Goal: Task Accomplishment & Management: Complete application form

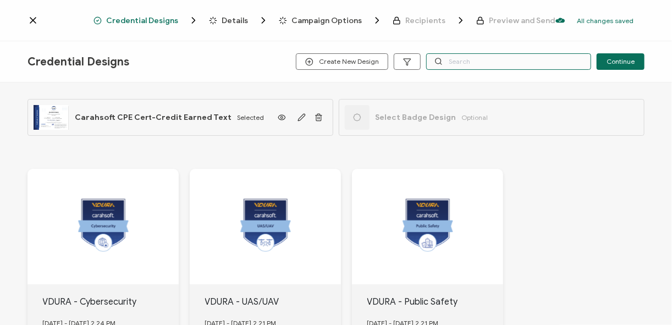
click at [464, 63] on input "text" at bounding box center [508, 61] width 165 height 16
type input "red hat"
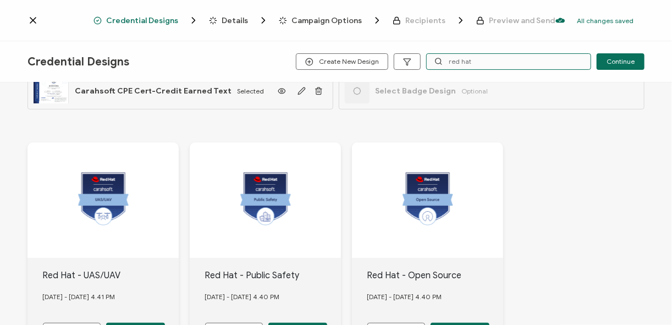
scroll to position [132, 0]
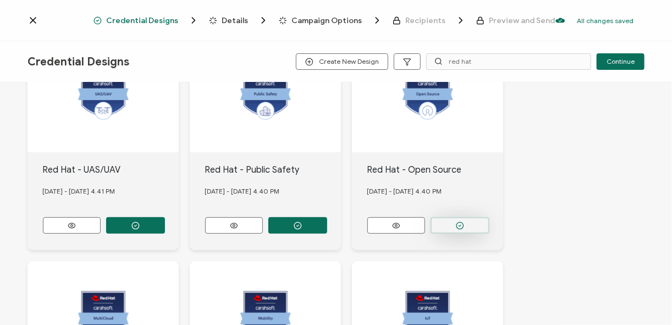
click at [461, 222] on icon "button" at bounding box center [460, 226] width 8 height 8
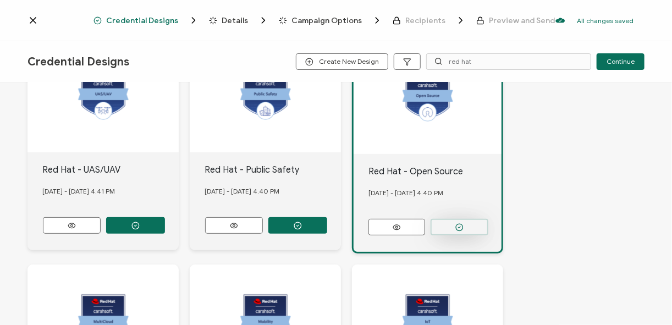
click at [453, 231] on button "button" at bounding box center [460, 227] width 58 height 16
click at [461, 226] on icon "button" at bounding box center [459, 227] width 8 height 8
click at [153, 18] on span "Credential Designs" at bounding box center [142, 20] width 72 height 8
click at [161, 21] on span "Credential Designs" at bounding box center [142, 20] width 72 height 8
click at [147, 23] on span "Credential Designs" at bounding box center [142, 20] width 72 height 8
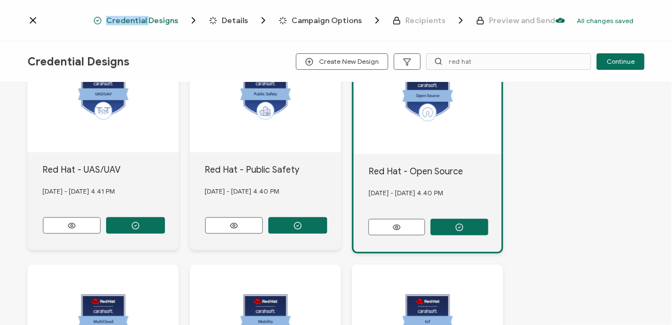
click at [147, 23] on span "Credential Designs" at bounding box center [142, 20] width 72 height 8
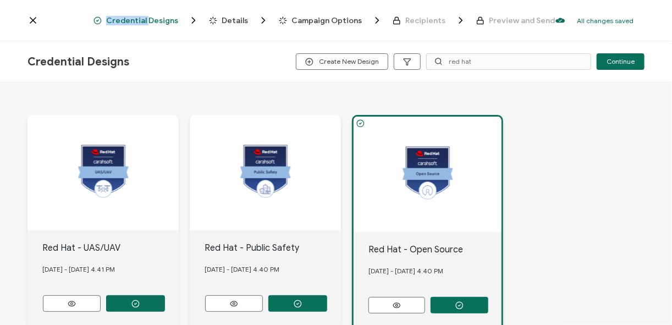
scroll to position [0, 0]
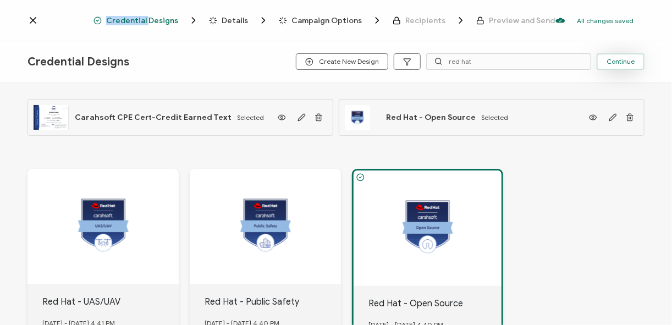
click at [502, 56] on button "Continue" at bounding box center [621, 61] width 48 height 16
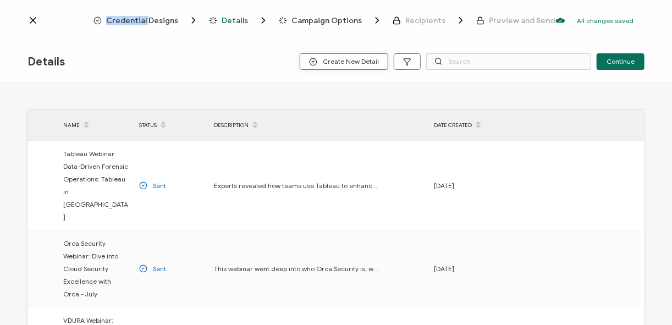
click at [345, 60] on span "Create New Detail" at bounding box center [344, 62] width 70 height 8
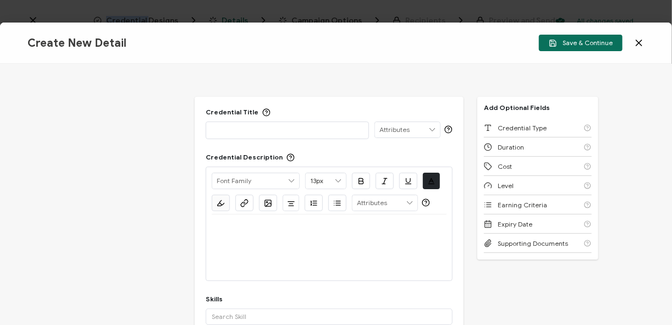
click at [227, 130] on p at bounding box center [287, 129] width 151 height 11
drag, startPoint x: 240, startPoint y: 144, endPoint x: 240, endPoint y: 130, distance: 13.2
click at [240, 144] on div "Credential Title ISSUER Issuer Name Credential Description Alright Sans [PERSON…" at bounding box center [329, 226] width 269 height 258
click at [240, 130] on p at bounding box center [287, 129] width 151 height 11
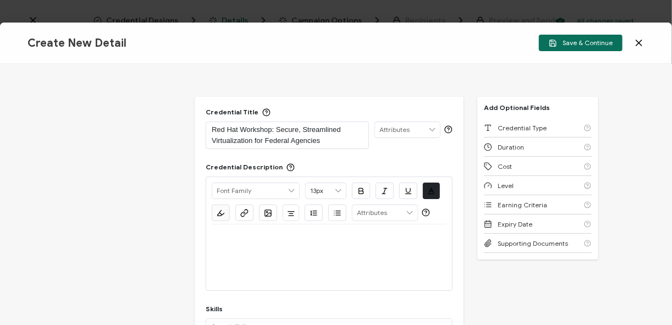
click at [250, 241] on p at bounding box center [329, 238] width 235 height 10
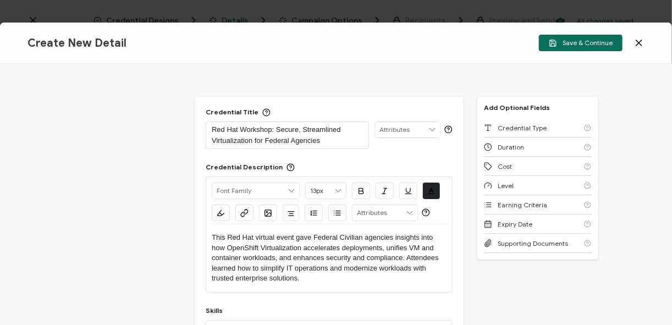
drag, startPoint x: 212, startPoint y: 233, endPoint x: 205, endPoint y: 240, distance: 10.1
click at [192, 234] on div "Credential Title Red Hat Workshop: Secure, Streamlined Virtualization for Feder…" at bounding box center [336, 194] width 672 height 261
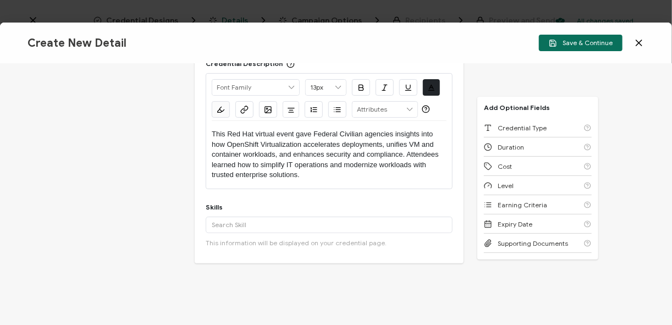
scroll to position [88, 0]
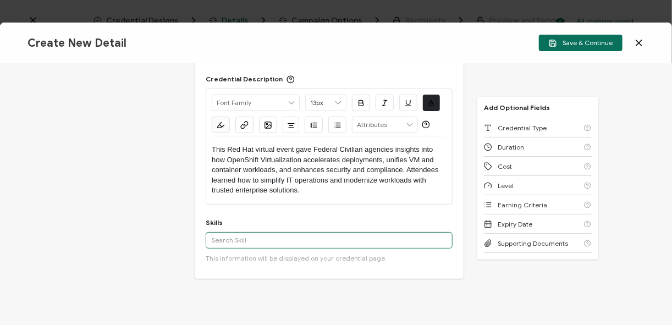
click at [269, 235] on input "text" at bounding box center [329, 240] width 247 height 16
type input "Automation"
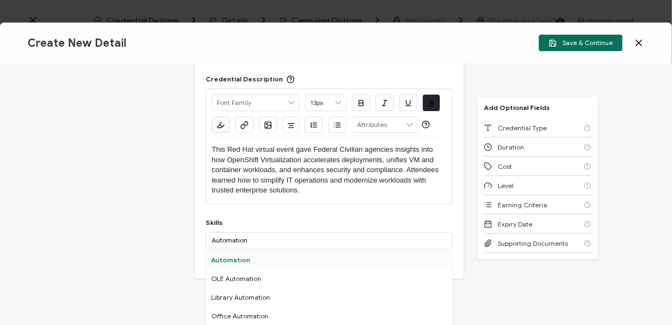
click at [240, 260] on div "Automation" at bounding box center [329, 260] width 247 height 19
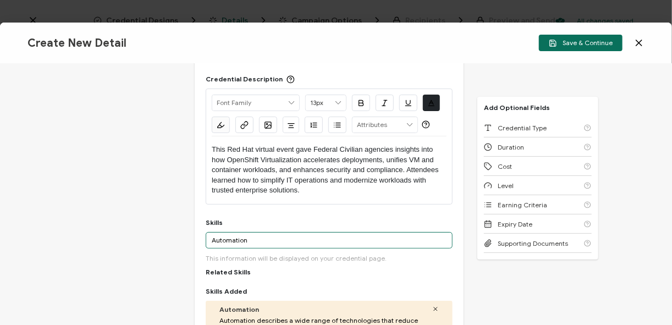
click at [262, 243] on input "Automation" at bounding box center [329, 240] width 247 height 16
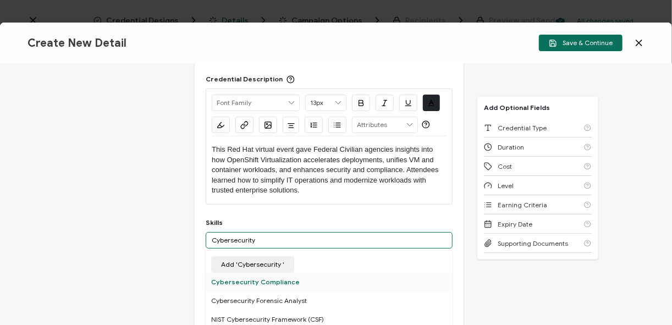
type input "Cybersecurity"
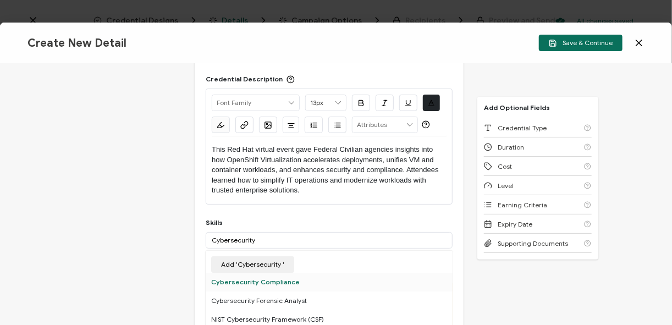
click at [284, 283] on div "Cybersecurity Compliance" at bounding box center [329, 282] width 247 height 19
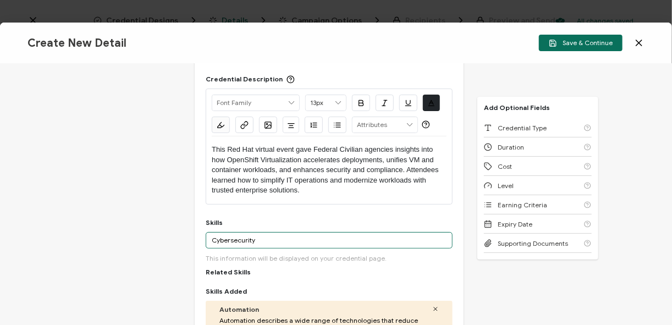
click at [259, 239] on input "Cybersecurity" at bounding box center [329, 240] width 247 height 16
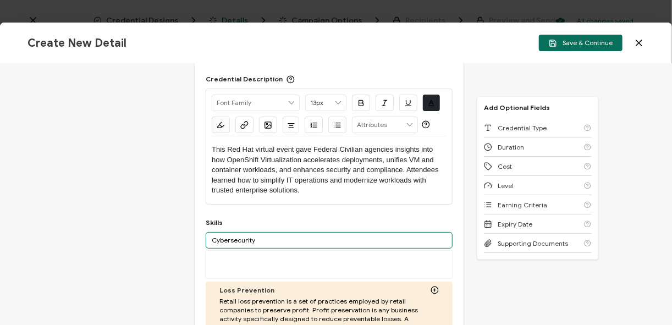
click at [259, 239] on input "Cybersecurity" at bounding box center [329, 240] width 247 height 16
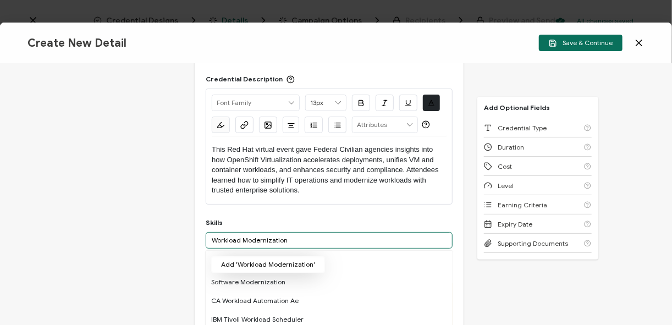
type input "Workload Modernization"
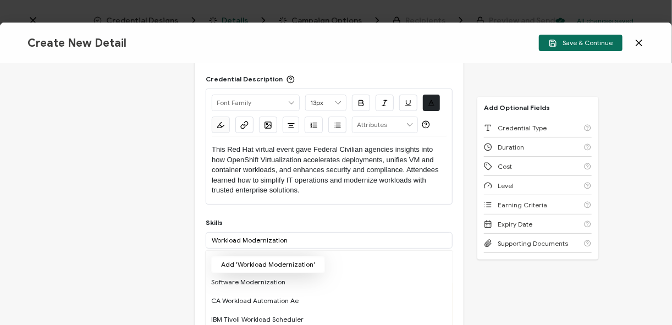
click at [287, 262] on button "Add 'Workload Modernization'" at bounding box center [268, 264] width 114 height 16
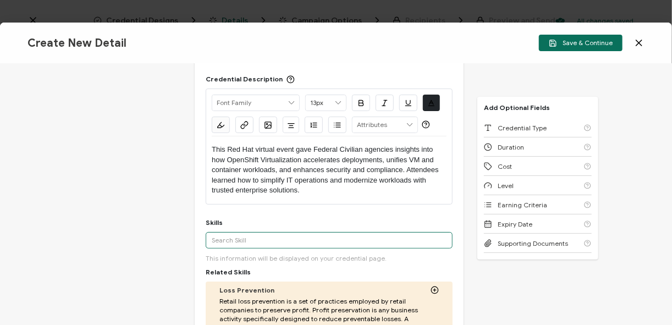
click at [282, 237] on input "text" at bounding box center [329, 240] width 247 height 16
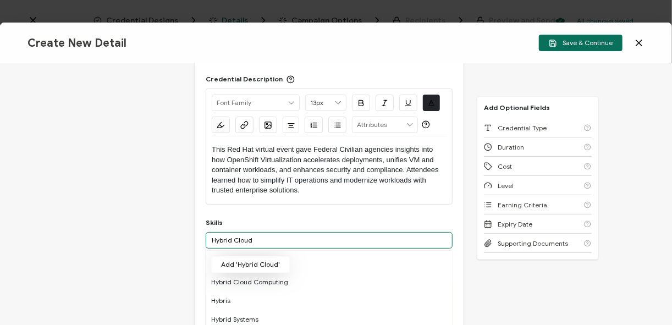
type input "Hybrid Cloud"
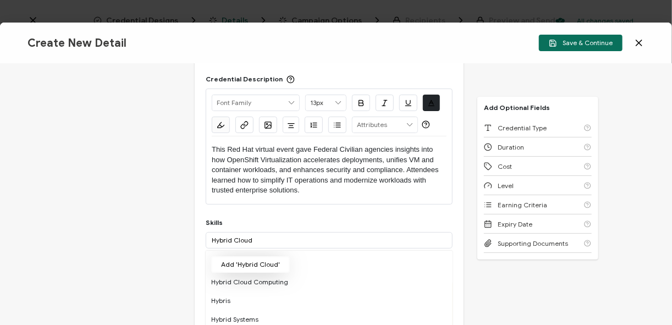
click at [250, 263] on button "Add 'Hybrid Cloud'" at bounding box center [250, 264] width 79 height 16
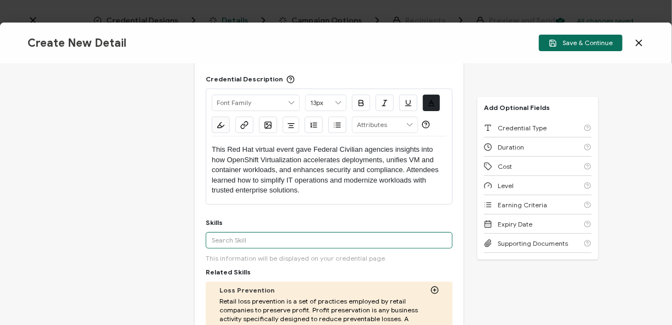
click at [240, 238] on input "text" at bounding box center [329, 240] width 247 height 16
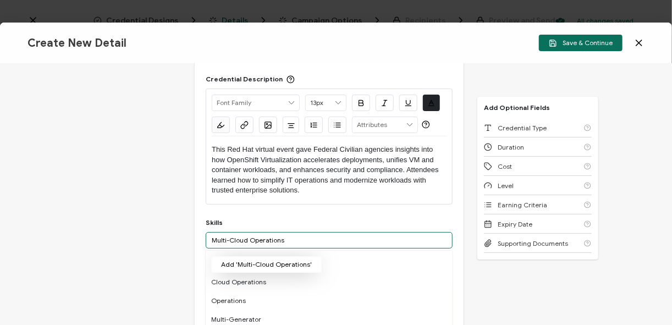
type input "Multi-Cloud Operations"
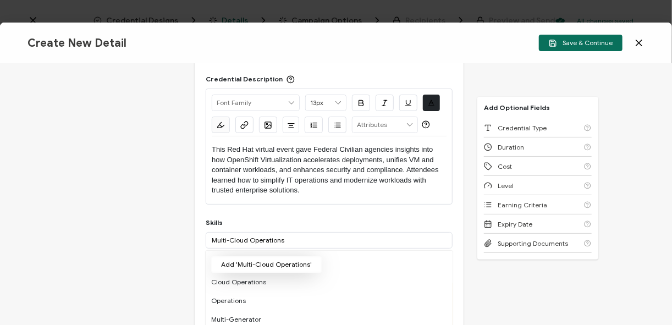
click at [280, 267] on button "Add 'Multi-Cloud Operations'" at bounding box center [266, 264] width 111 height 16
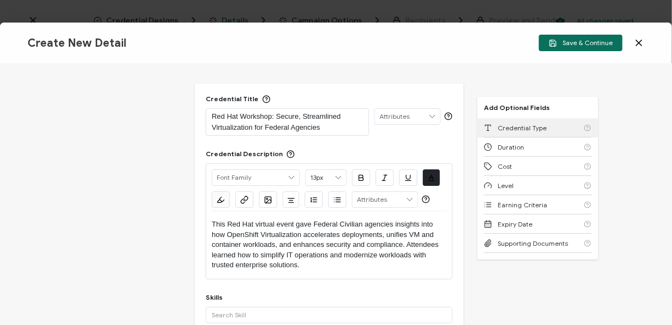
scroll to position [0, 0]
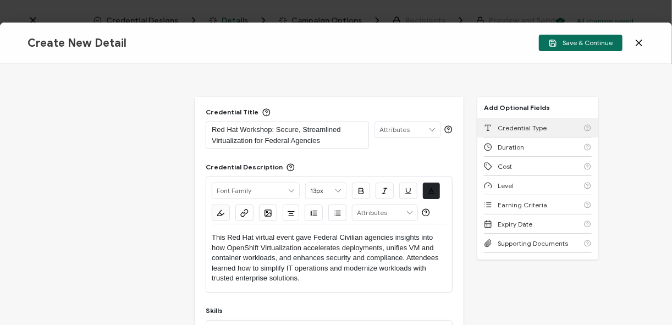
click at [502, 120] on div "Credential Type" at bounding box center [538, 127] width 108 height 19
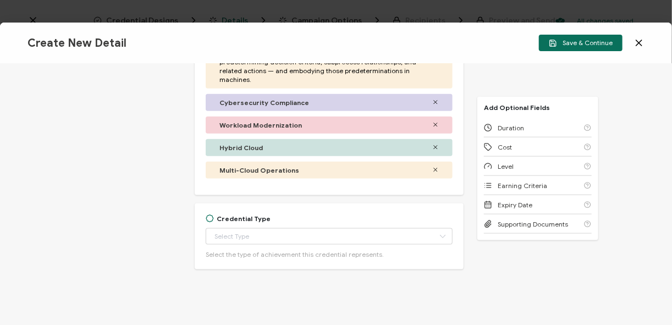
scroll to position [530, 0]
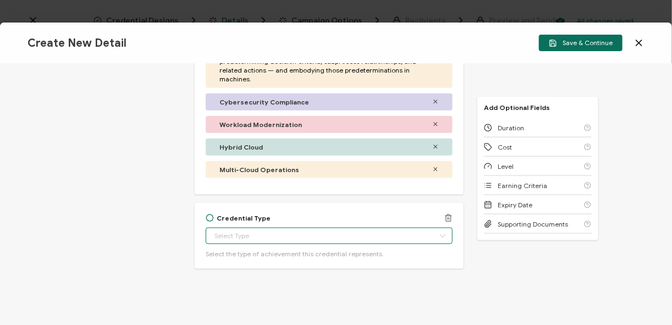
click at [286, 228] on input "text" at bounding box center [329, 236] width 247 height 16
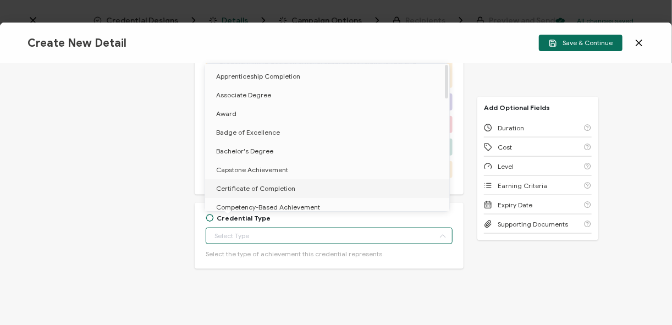
click at [268, 189] on span "Certificate of Completion" at bounding box center [255, 188] width 79 height 8
type input "Certificate of Completion"
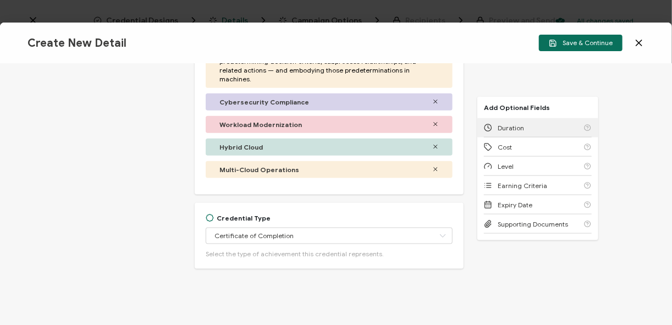
click at [502, 136] on div "Duration" at bounding box center [538, 127] width 108 height 19
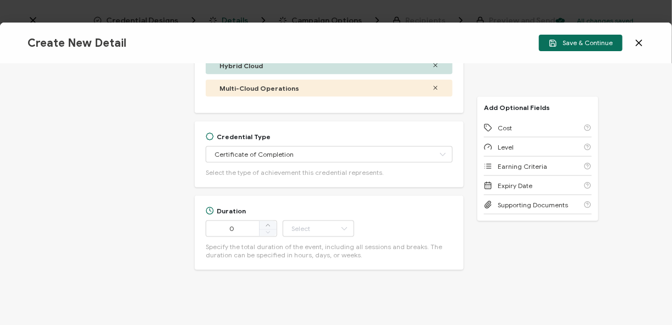
scroll to position [612, 0]
click at [247, 220] on input "0" at bounding box center [241, 228] width 71 height 16
type input "139"
click at [301, 220] on input "text" at bounding box center [318, 228] width 71 height 16
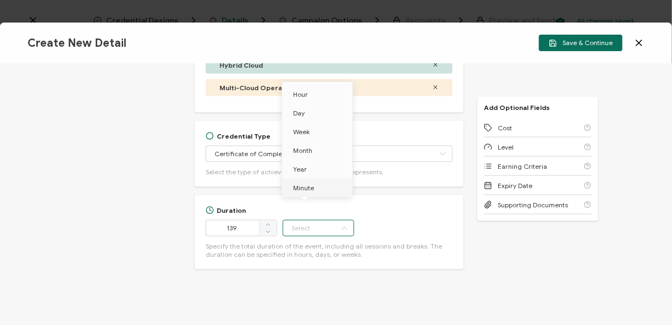
click at [313, 192] on li "Minute" at bounding box center [319, 188] width 74 height 19
type input "Minute"
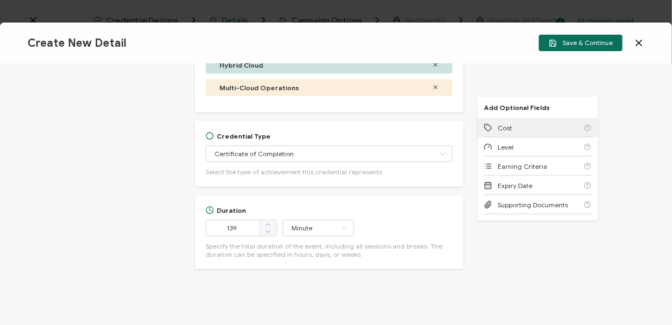
click at [502, 131] on div "Cost" at bounding box center [538, 127] width 108 height 19
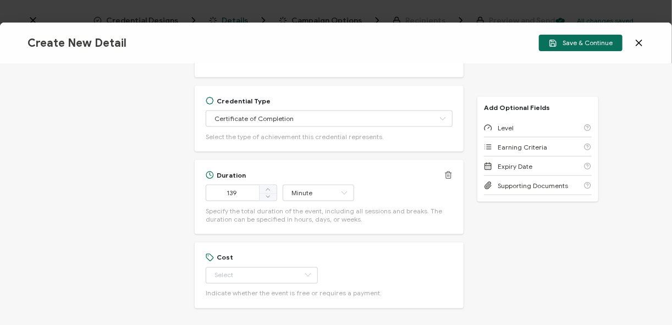
scroll to position [686, 0]
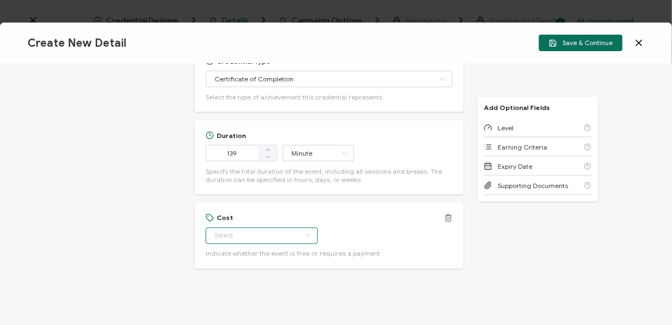
click at [244, 228] on input "text" at bounding box center [262, 236] width 112 height 16
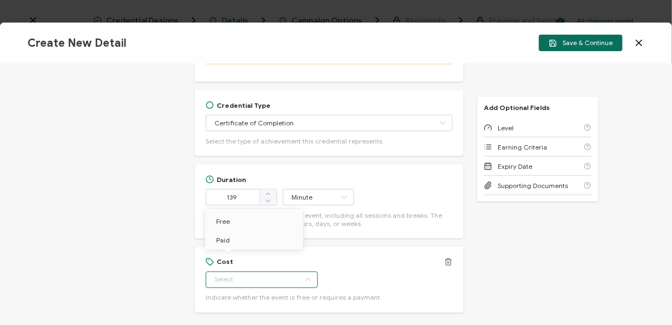
click at [268, 272] on input "text" at bounding box center [262, 280] width 112 height 16
click at [224, 219] on span "Free" at bounding box center [223, 221] width 14 height 8
type input "Free"
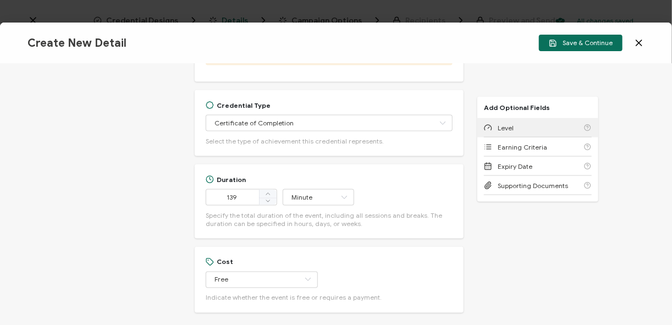
click at [502, 123] on div "Level" at bounding box center [538, 127] width 108 height 19
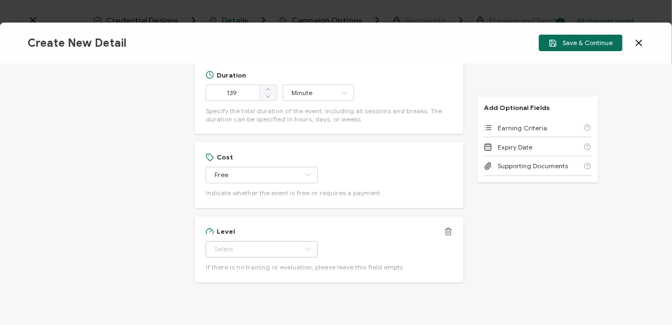
scroll to position [761, 0]
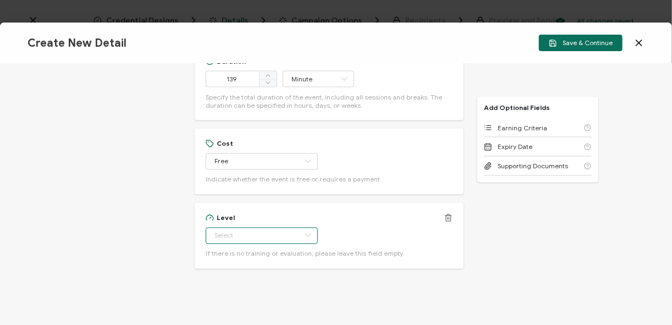
click at [271, 228] on input "text" at bounding box center [262, 236] width 112 height 16
click at [232, 125] on li "Beginner" at bounding box center [255, 121] width 101 height 19
type input "Beginner"
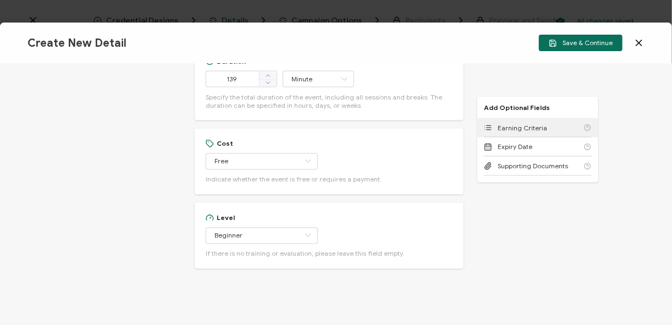
click at [502, 129] on span "Earning Criteria" at bounding box center [522, 128] width 49 height 8
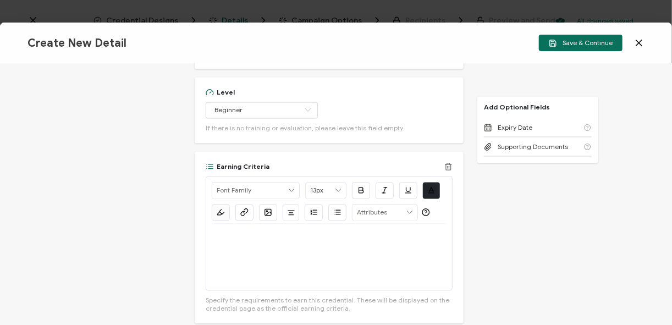
scroll to position [940, 0]
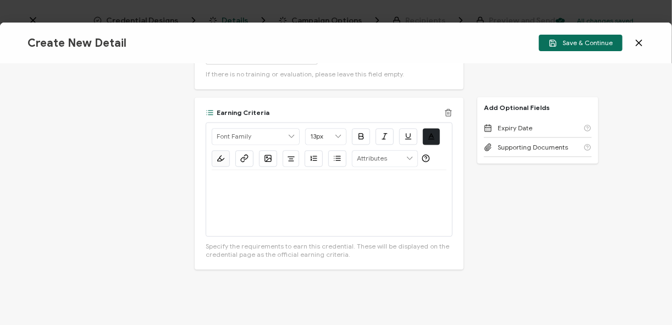
click at [247, 194] on div at bounding box center [329, 203] width 235 height 66
drag, startPoint x: 336, startPoint y: 174, endPoint x: 159, endPoint y: 164, distance: 177.3
click at [159, 164] on div "Credential Title Red Hat Workshop: Secure, Streamlined Virtualization for Feder…" at bounding box center [336, 194] width 672 height 261
click at [242, 154] on icon "button" at bounding box center [244, 158] width 8 height 8
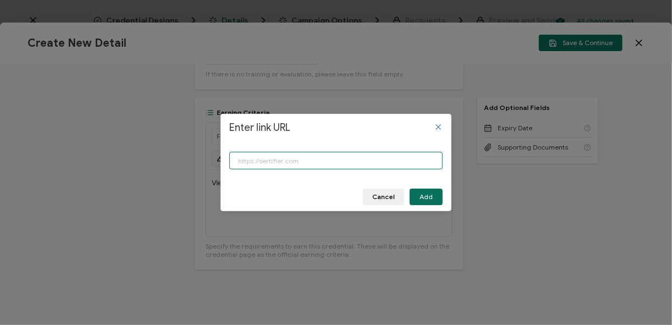
paste input "[URL][DOMAIN_NAME]"
type input "[URL][DOMAIN_NAME]"
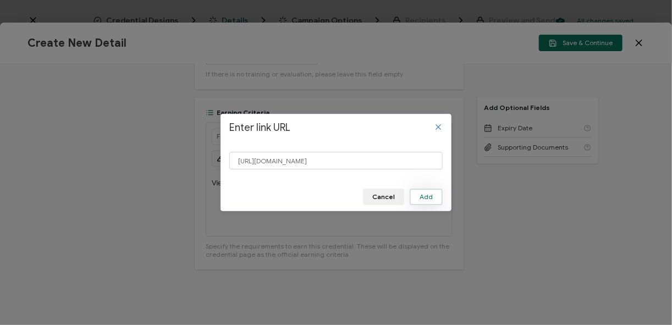
scroll to position [0, 0]
click at [434, 196] on button "Add" at bounding box center [426, 197] width 33 height 16
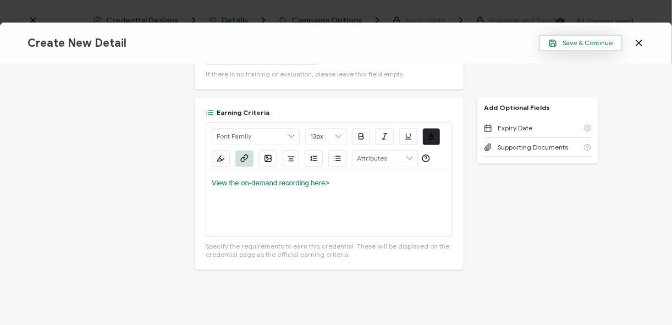
click at [502, 47] on button "Save & Continue" at bounding box center [581, 43] width 84 height 16
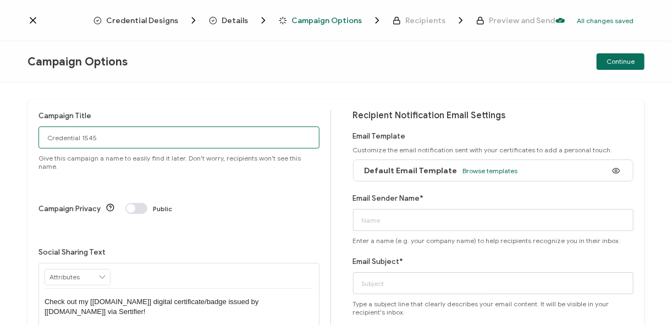
drag, startPoint x: 127, startPoint y: 135, endPoint x: 20, endPoint y: 129, distance: 106.9
click at [20, 129] on div "Campaign Title Credential 1545 Give this campaign a name to easily find it late…" at bounding box center [336, 203] width 672 height 243
paste input "8-26-2025_70934_Red Hat Webinar"
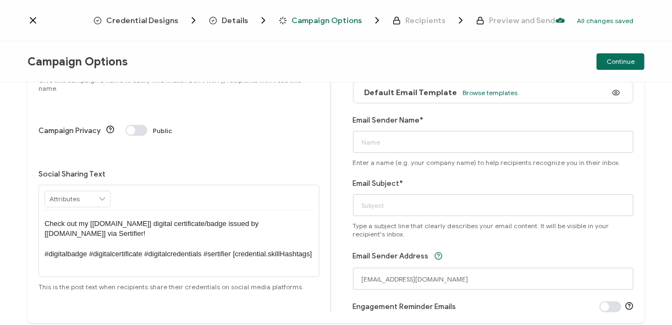
scroll to position [88, 0]
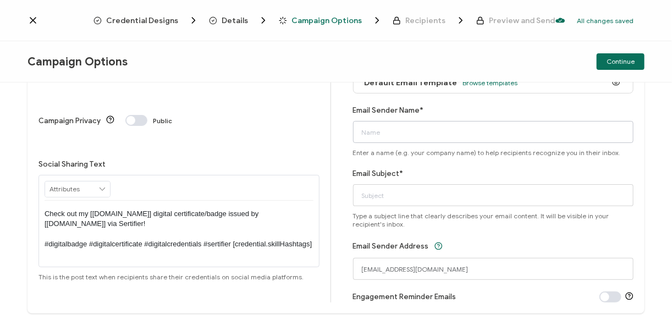
type input "8-26-2025_70934_Red Hat Webinar"
click at [379, 133] on input "Email Sender Name*" at bounding box center [493, 132] width 281 height 22
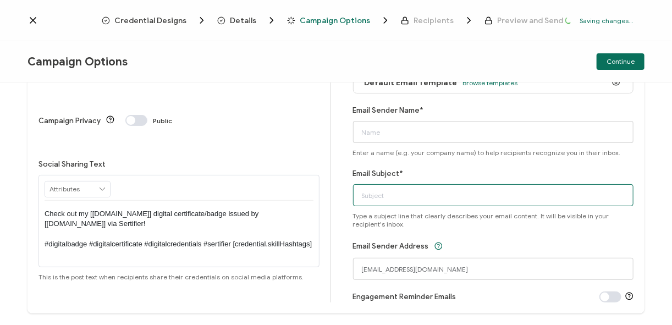
click at [361, 193] on input "Email Subject*" at bounding box center [493, 195] width 281 height 22
paste input "8-26-2025_70934_Red Hat Webinar"
type input "8-26-2025_70934_Red Hat Webinar"
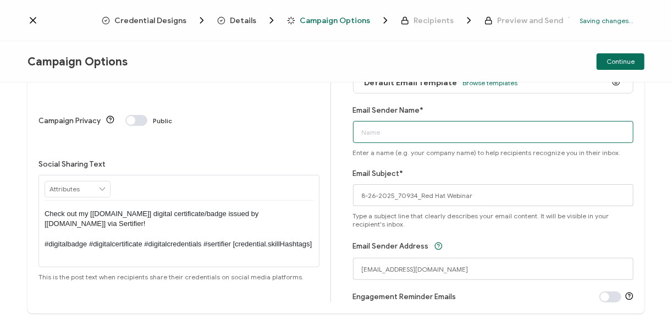
click at [379, 132] on input "Email Sender Name*" at bounding box center [493, 132] width 281 height 22
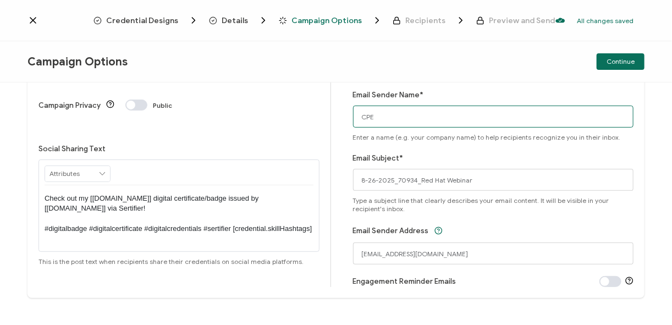
scroll to position [115, 0]
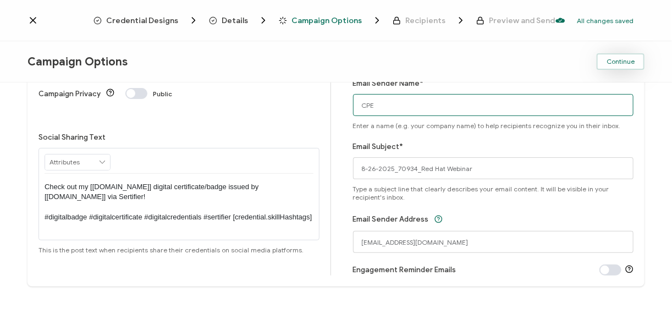
type input "CPE"
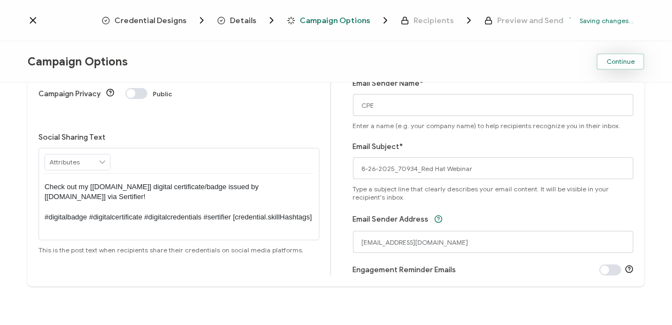
click at [502, 66] on button "Continue" at bounding box center [621, 61] width 48 height 16
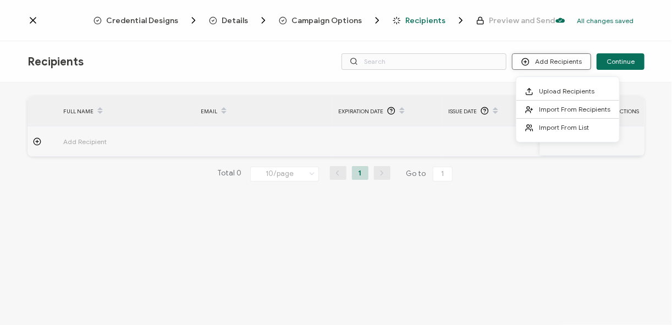
click at [502, 60] on button "Add Recipients" at bounding box center [551, 61] width 79 height 16
click at [502, 89] on span "Upload Recipients" at bounding box center [567, 91] width 56 height 8
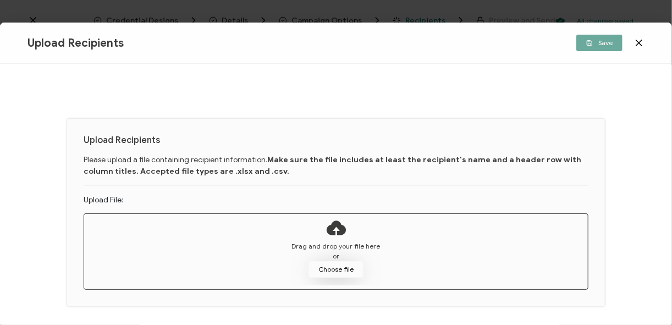
click at [331, 265] on button "Choose file" at bounding box center [336, 269] width 55 height 16
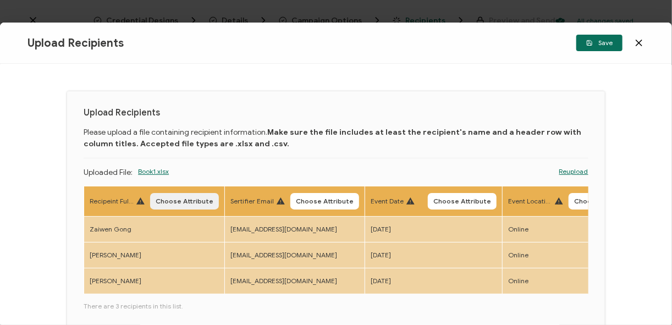
click at [168, 198] on span "Choose Attribute" at bounding box center [185, 201] width 58 height 7
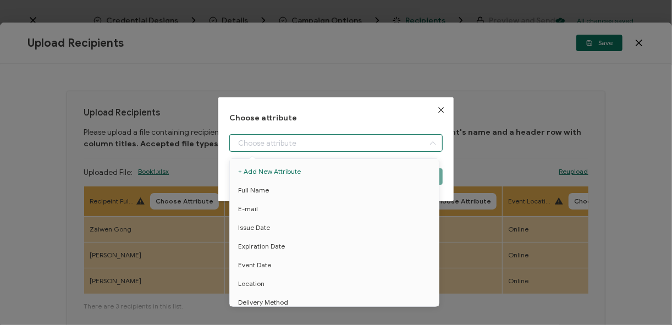
click at [338, 140] on input "dialog" at bounding box center [335, 143] width 213 height 18
click at [248, 189] on span "Full Name" at bounding box center [253, 190] width 31 height 19
type input "Full Name"
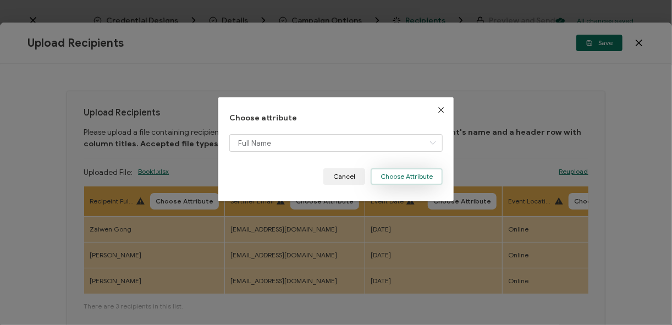
click at [408, 179] on button "Choose Attribute" at bounding box center [407, 176] width 72 height 16
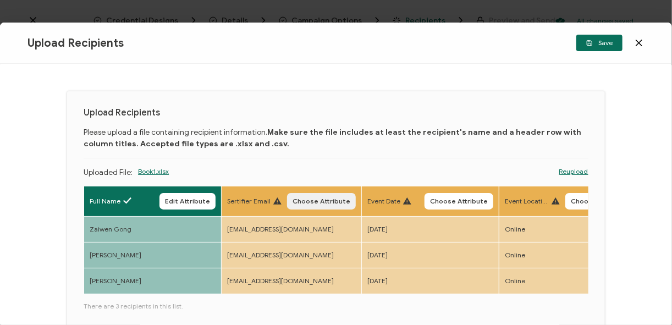
click at [324, 206] on button "Choose Attribute" at bounding box center [321, 201] width 69 height 16
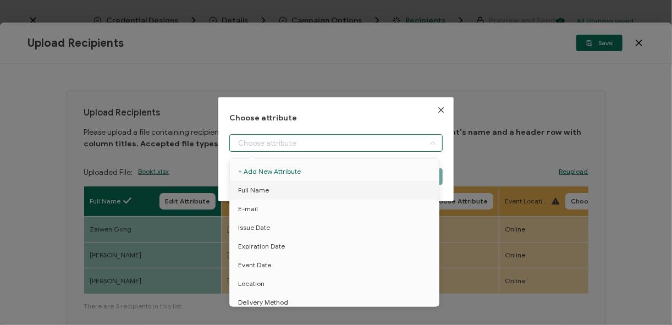
click at [266, 148] on input "dialog" at bounding box center [335, 143] width 213 height 18
click at [266, 207] on li "E-mail" at bounding box center [336, 209] width 218 height 19
type input "E-mail"
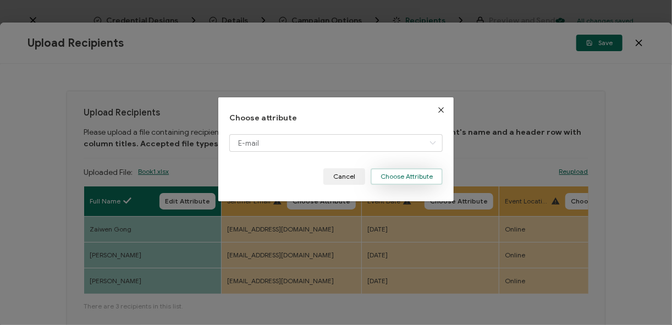
click at [397, 181] on button "Choose Attribute" at bounding box center [407, 176] width 72 height 16
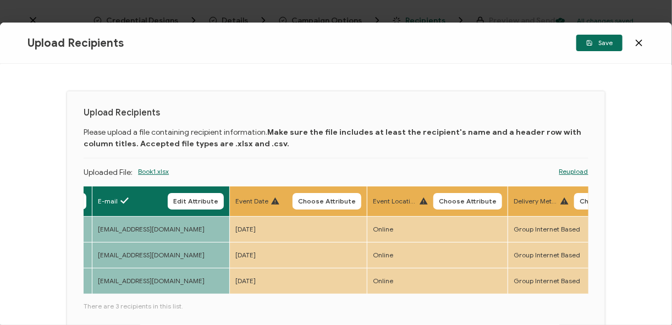
scroll to position [44, 0]
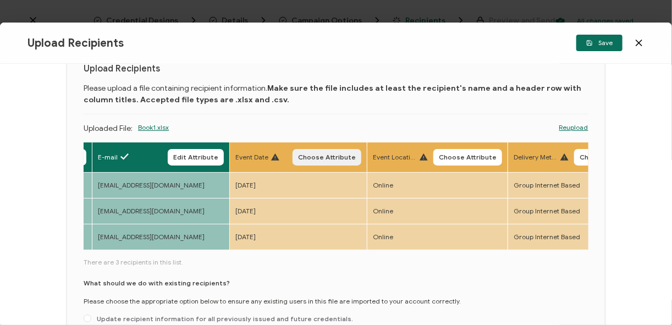
click at [323, 157] on span "Choose Attribute" at bounding box center [327, 157] width 58 height 7
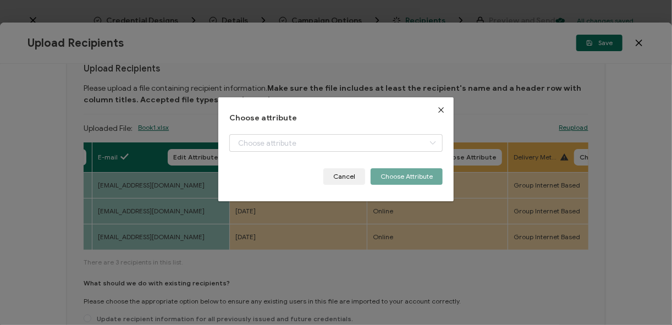
click at [284, 133] on div "Choose attribute Cancel Choose Attribute" at bounding box center [335, 149] width 213 height 71
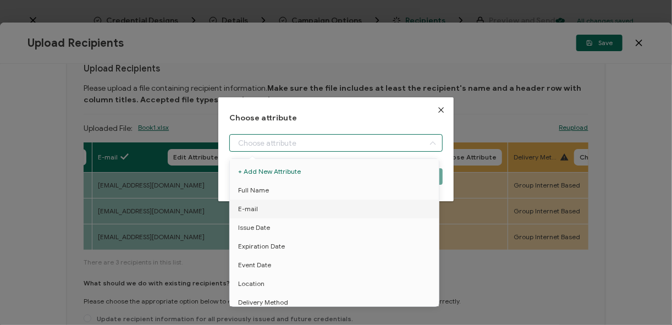
click at [287, 140] on input "dialog" at bounding box center [335, 143] width 213 height 18
click at [437, 111] on icon "Close" at bounding box center [441, 110] width 9 height 9
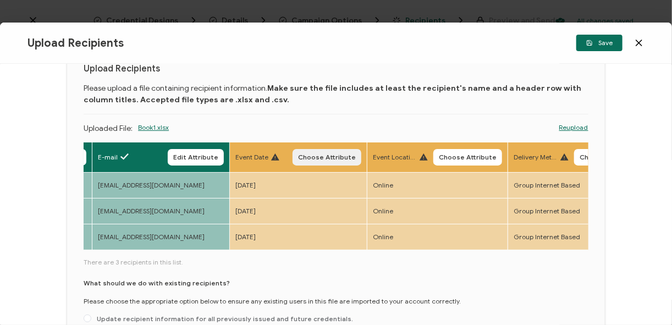
click at [332, 158] on span "Choose Attribute" at bounding box center [327, 157] width 58 height 7
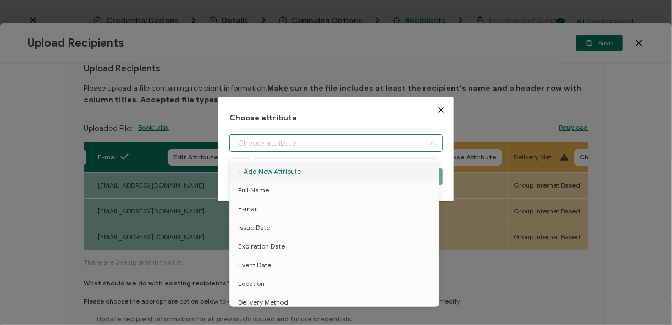
click at [292, 142] on input "dialog" at bounding box center [335, 143] width 213 height 18
click at [277, 267] on li "Event Date" at bounding box center [336, 265] width 218 height 19
type input "Event Date"
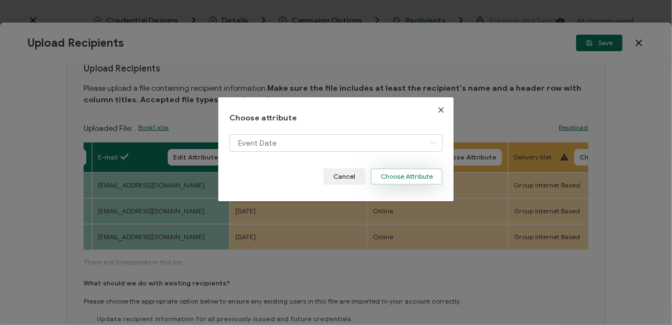
click at [392, 183] on button "Choose Attribute" at bounding box center [407, 176] width 72 height 16
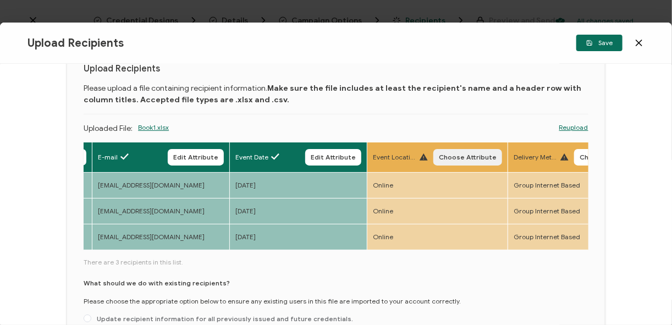
click at [460, 151] on button "Choose Attribute" at bounding box center [467, 157] width 69 height 16
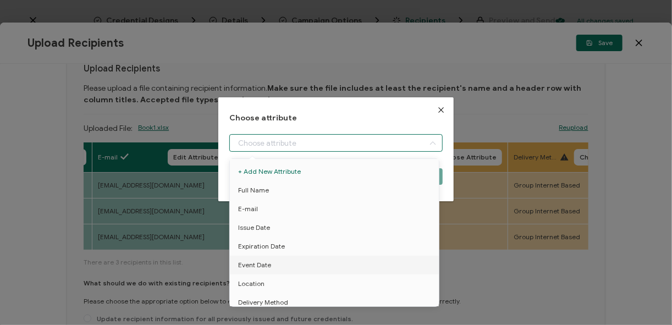
click at [364, 148] on input "dialog" at bounding box center [335, 143] width 213 height 18
click at [271, 284] on li "Location" at bounding box center [336, 283] width 218 height 19
type input "Location"
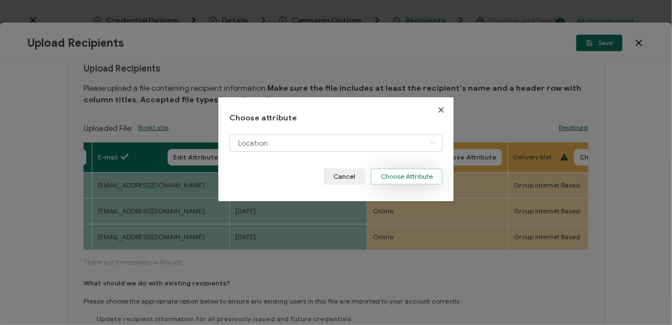
click at [405, 178] on button "Choose Attribute" at bounding box center [407, 176] width 72 height 16
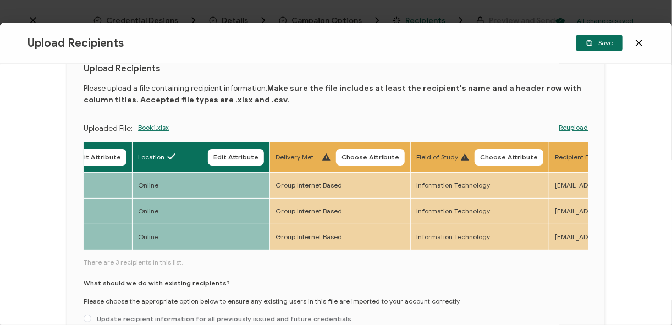
scroll to position [0, 441]
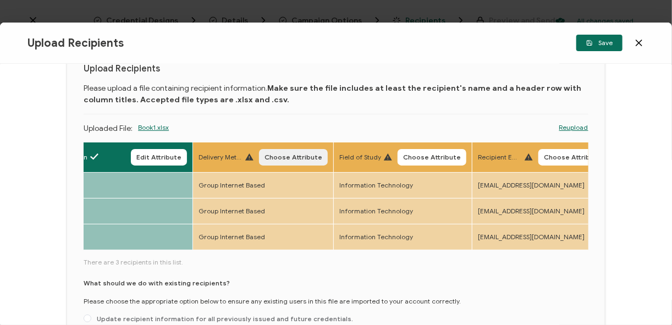
click at [280, 158] on span "Choose Attribute" at bounding box center [294, 157] width 58 height 7
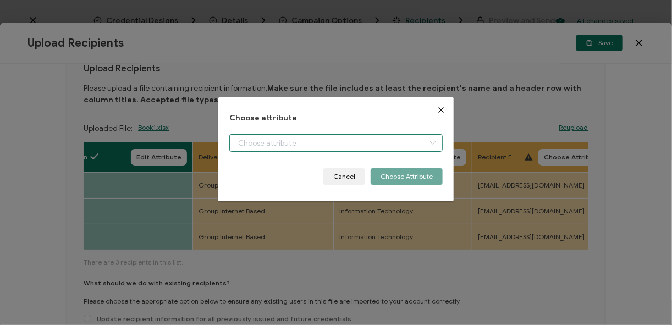
click at [262, 139] on input "dialog" at bounding box center [335, 143] width 213 height 18
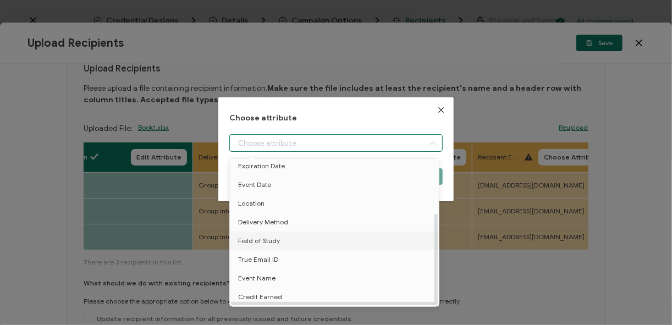
scroll to position [0, 0]
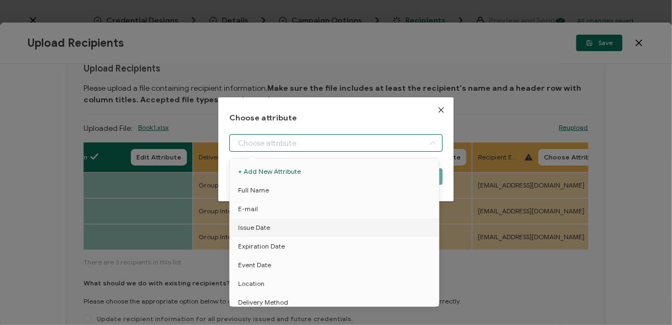
click at [440, 105] on button "Close" at bounding box center [440, 109] width 25 height 25
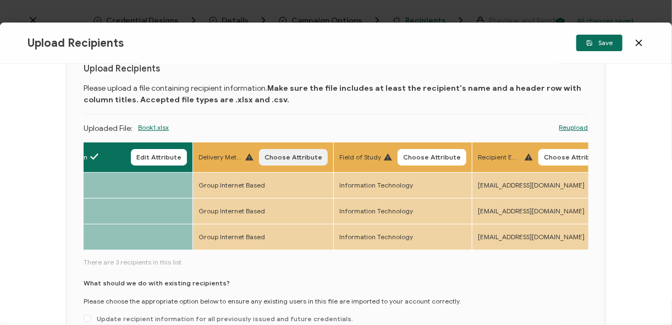
click at [290, 159] on span "Choose Attribute" at bounding box center [294, 157] width 58 height 7
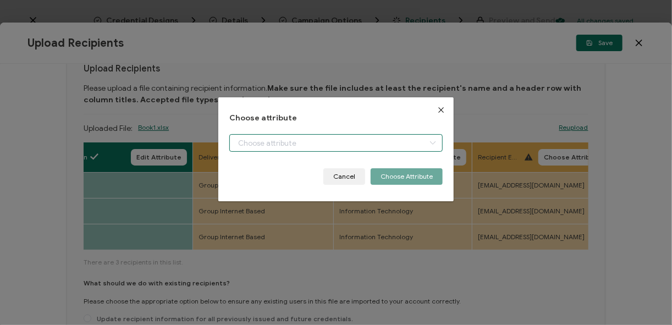
click at [306, 135] on input "dialog" at bounding box center [335, 143] width 213 height 18
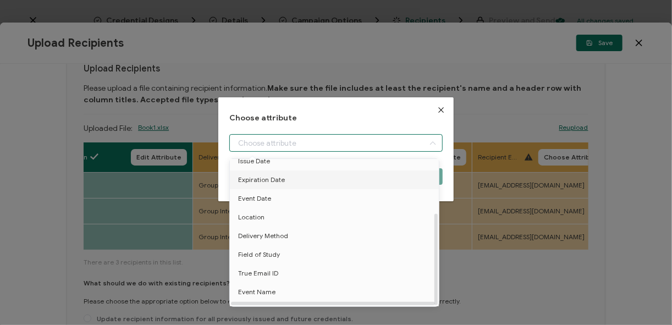
scroll to position [85, 0]
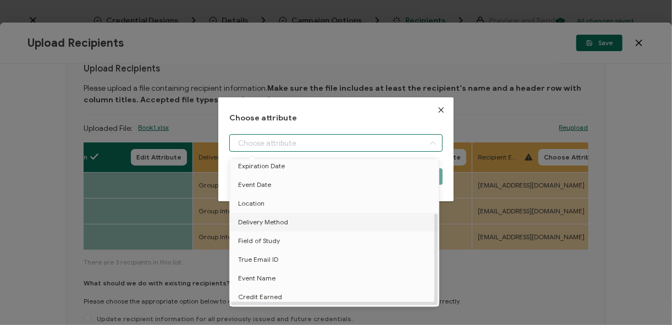
click at [273, 213] on span "Delivery Method" at bounding box center [263, 222] width 50 height 19
type input "Delivery Method"
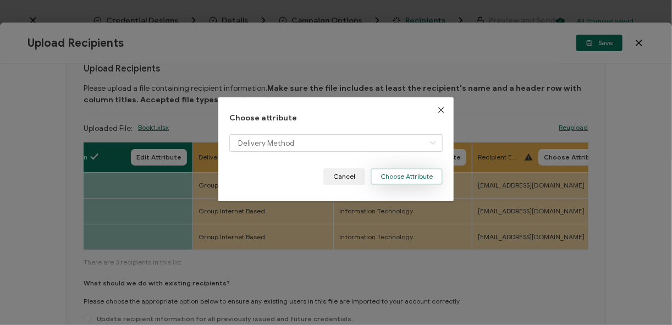
click at [418, 170] on button "Choose Attribute" at bounding box center [407, 176] width 72 height 16
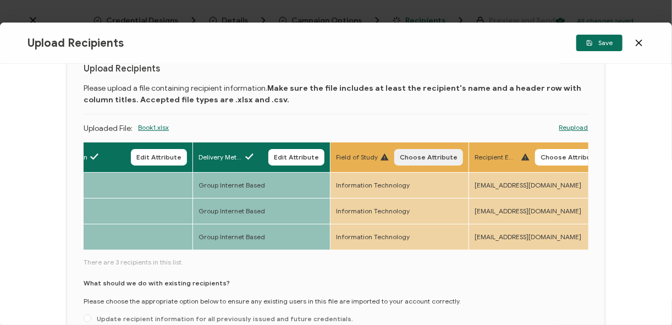
click at [428, 158] on span "Choose Attribute" at bounding box center [429, 157] width 58 height 7
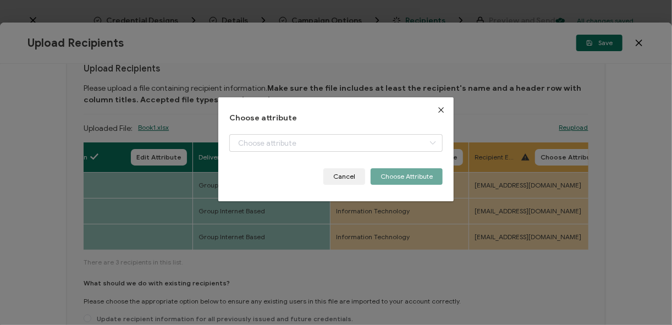
click at [438, 109] on icon "Close" at bounding box center [441, 110] width 9 height 9
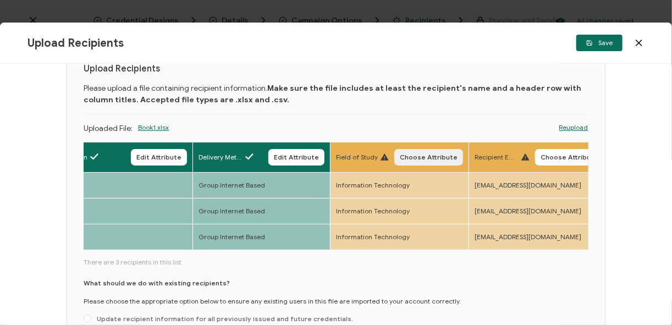
click at [414, 159] on span "Choose Attribute" at bounding box center [429, 157] width 58 height 7
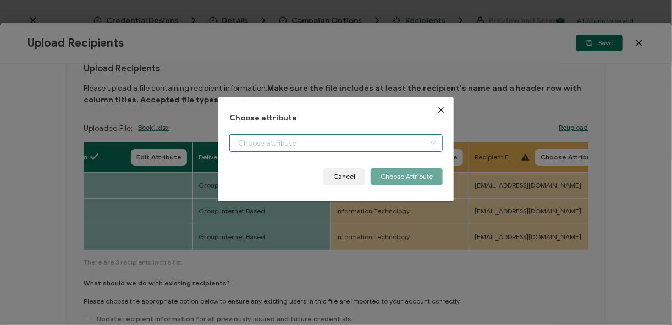
click at [348, 144] on input "dialog" at bounding box center [335, 143] width 213 height 18
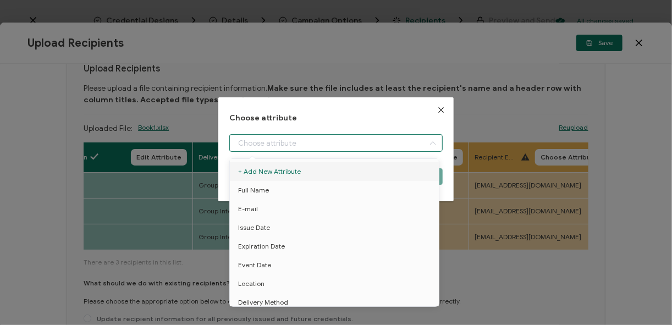
click at [440, 110] on icon "Close" at bounding box center [441, 110] width 9 height 9
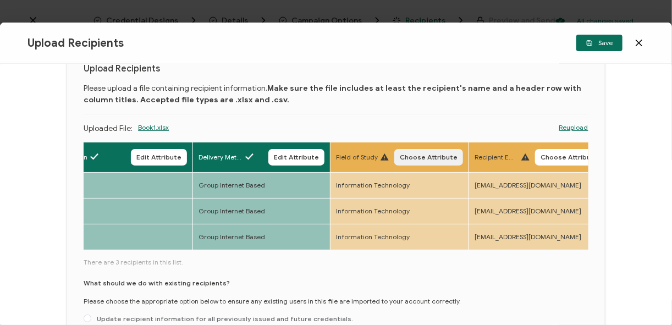
click at [434, 154] on span "Choose Attribute" at bounding box center [429, 157] width 58 height 7
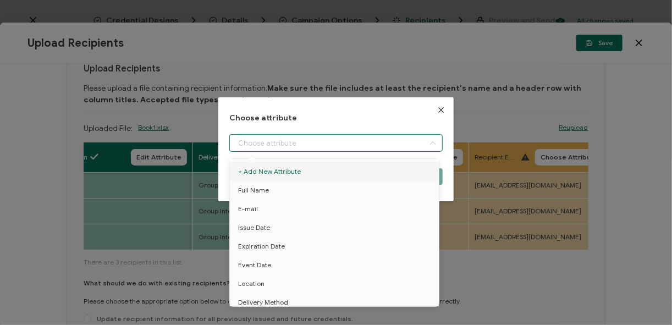
click at [341, 148] on input "dialog" at bounding box center [335, 143] width 213 height 18
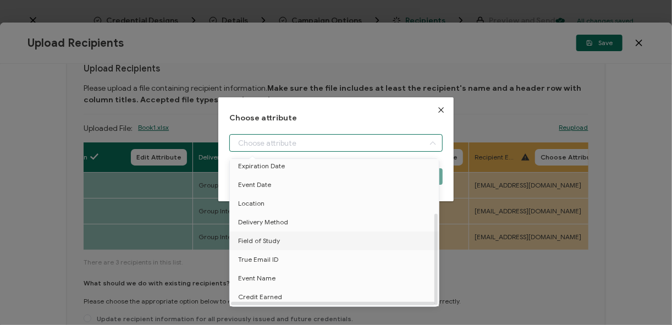
click at [269, 240] on span "Field of Study" at bounding box center [259, 241] width 42 height 19
type input "Field of Study"
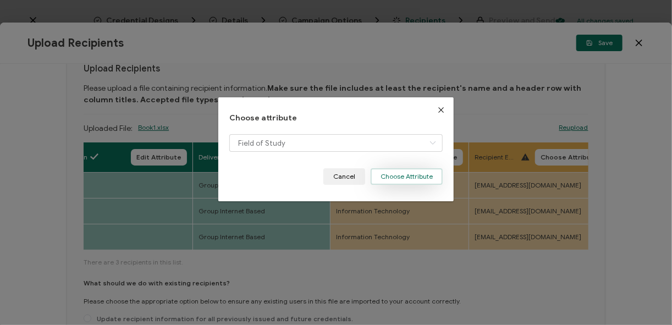
click at [420, 174] on button "Choose Attribute" at bounding box center [407, 176] width 72 height 16
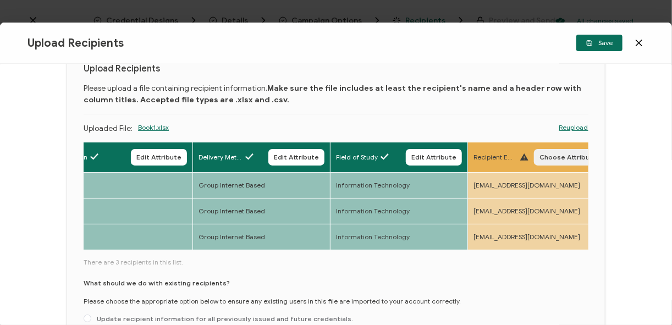
click at [502, 157] on span "Choose Attribute" at bounding box center [568, 157] width 58 height 7
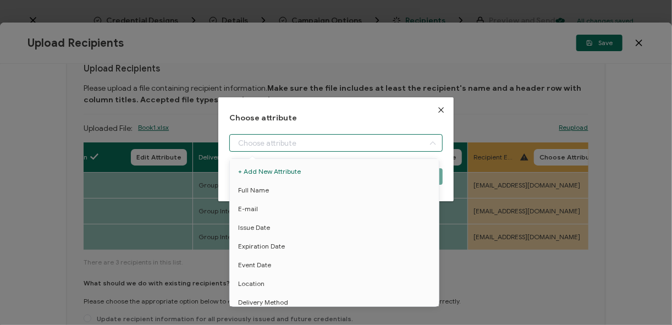
click at [358, 143] on input "dialog" at bounding box center [335, 143] width 213 height 18
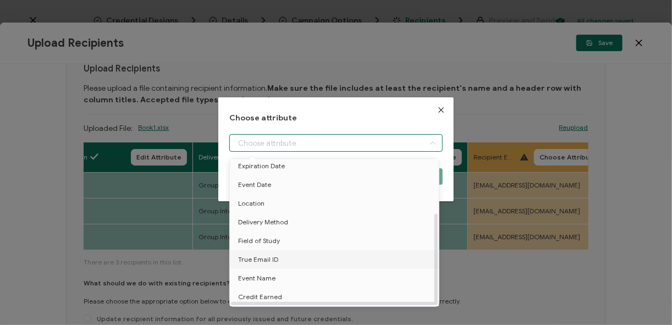
click at [284, 258] on li "True Email ID" at bounding box center [336, 259] width 218 height 19
type input "True Email ID"
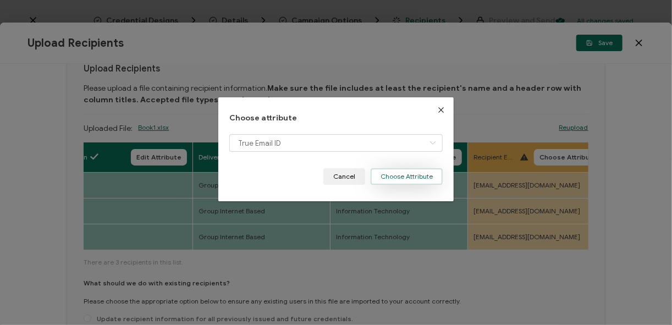
drag, startPoint x: 401, startPoint y: 178, endPoint x: 382, endPoint y: 183, distance: 19.3
click at [401, 178] on button "Choose Attribute" at bounding box center [407, 176] width 72 height 16
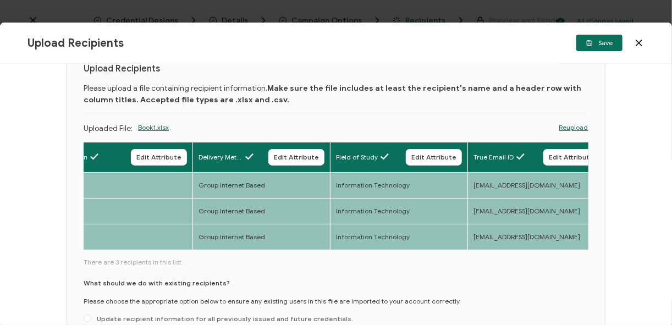
drag, startPoint x: 171, startPoint y: 250, endPoint x: 192, endPoint y: 250, distance: 21.4
click at [192, 250] on div "Full Name Edit Attribute E-mail Edit Attribute Event Date Edit Attribute Locati…" at bounding box center [336, 197] width 505 height 110
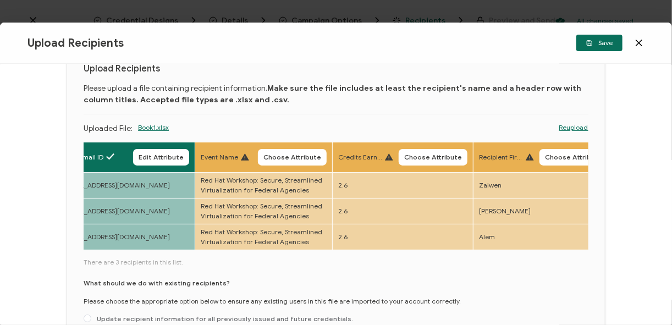
scroll to position [0, 861]
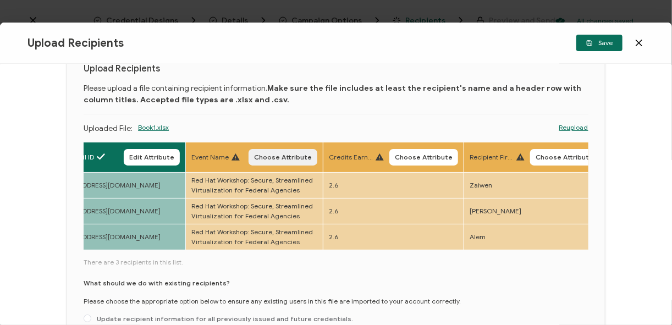
click at [266, 157] on span "Choose Attribute" at bounding box center [283, 157] width 58 height 7
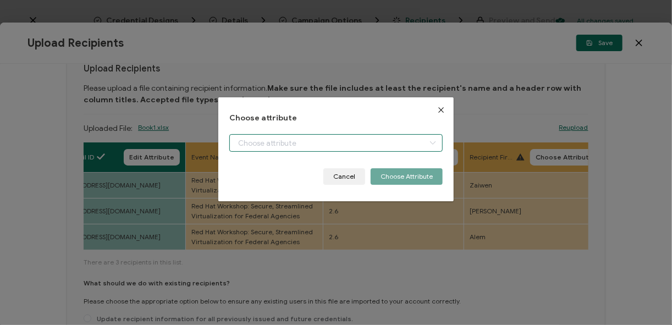
click at [333, 149] on input "dialog" at bounding box center [335, 143] width 213 height 18
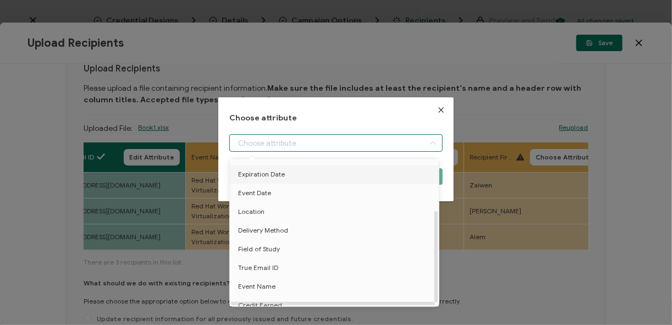
scroll to position [85, 0]
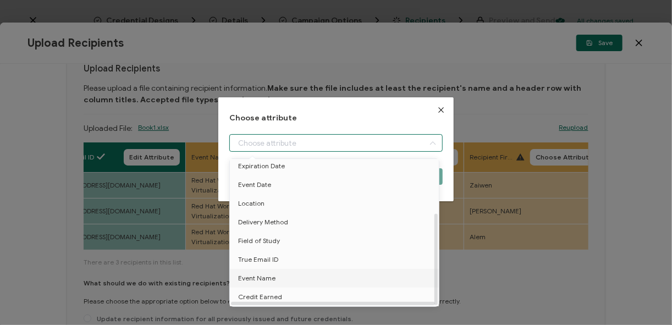
click at [282, 269] on li "Event Name" at bounding box center [336, 278] width 218 height 19
type input "Event Name"
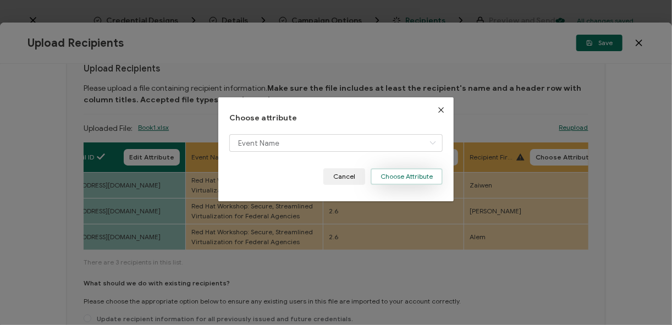
click at [397, 179] on button "Choose Attribute" at bounding box center [407, 176] width 72 height 16
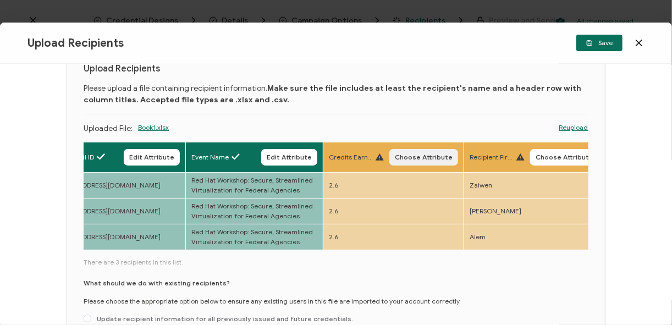
click at [425, 158] on span "Choose Attribute" at bounding box center [424, 157] width 58 height 7
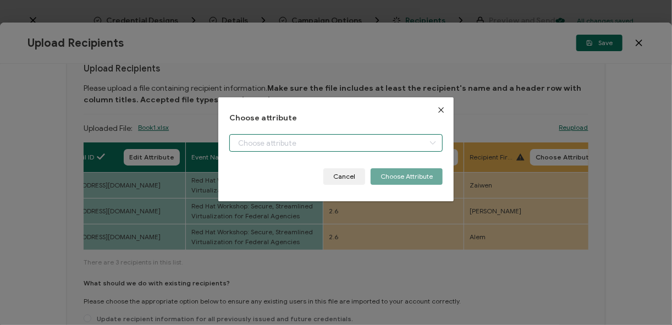
click at [348, 151] on input "dialog" at bounding box center [335, 143] width 213 height 18
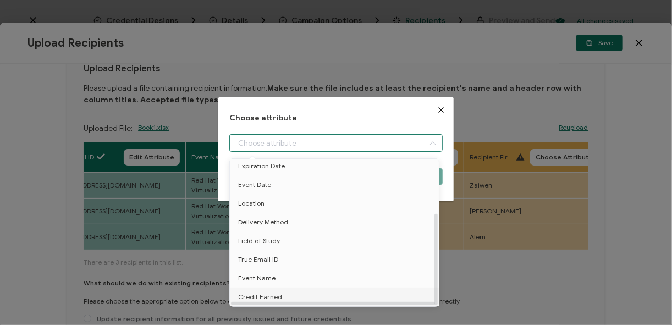
click at [263, 294] on span "Credit Earned" at bounding box center [260, 297] width 44 height 19
type input "Credit Earned"
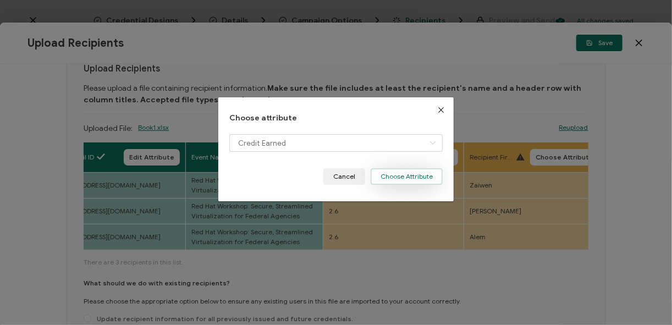
click at [396, 177] on button "Choose Attribute" at bounding box center [407, 176] width 72 height 16
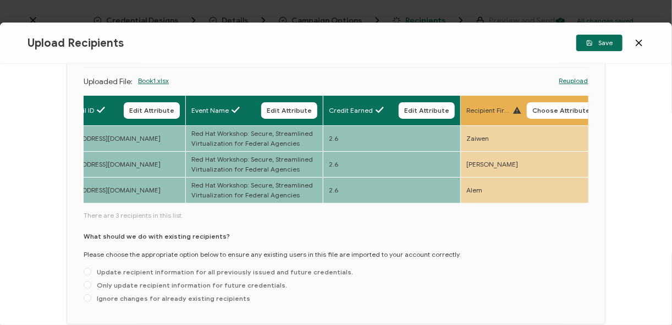
scroll to position [132, 0]
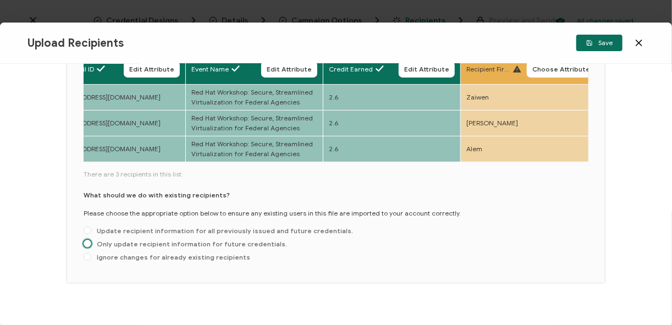
click at [91, 246] on span "Only update recipient information for future credentials." at bounding box center [189, 244] width 196 height 8
click at [91, 246] on input "Only update recipient information for future credentials." at bounding box center [88, 244] width 8 height 9
radio input "true"
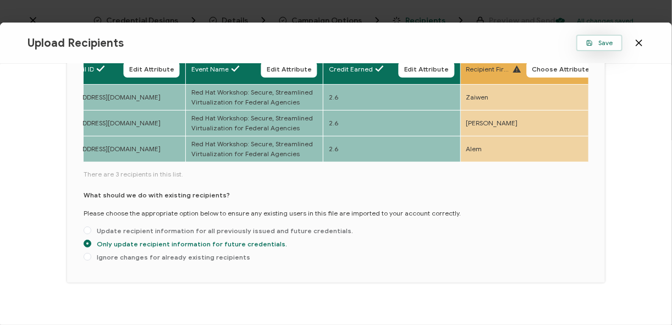
click at [502, 44] on span "Save" at bounding box center [599, 43] width 26 height 7
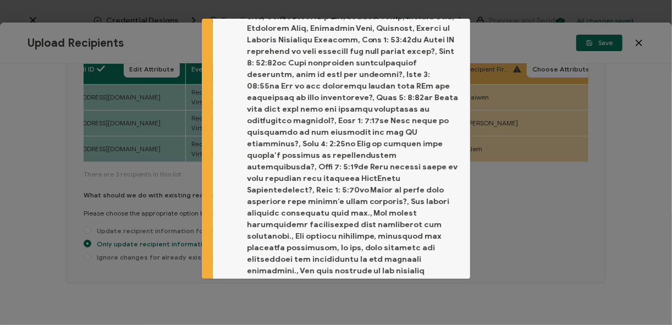
scroll to position [120, 0]
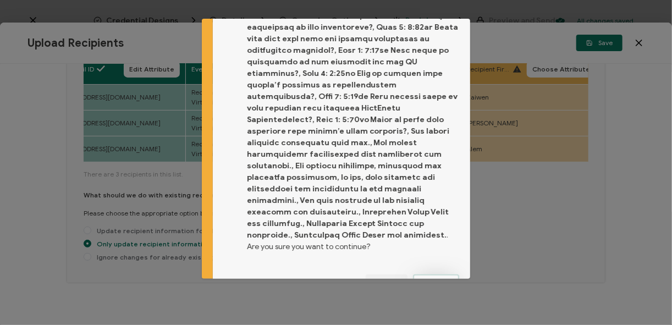
click at [438, 274] on button "Proceed" at bounding box center [436, 282] width 46 height 16
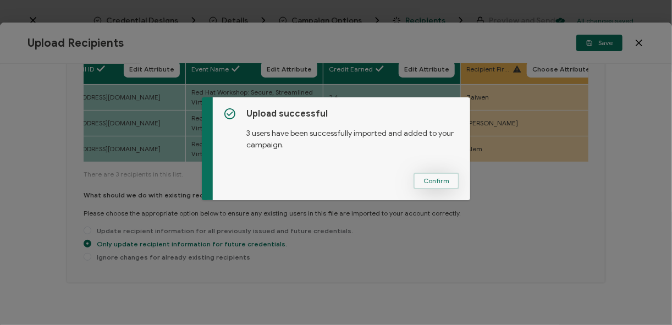
click at [444, 178] on span "Confirm" at bounding box center [436, 181] width 26 height 7
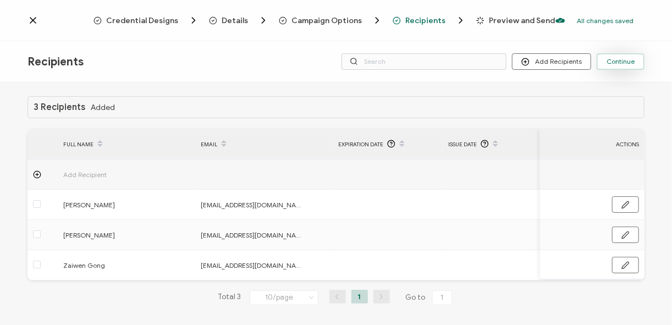
click at [502, 61] on span "Continue" at bounding box center [621, 61] width 28 height 7
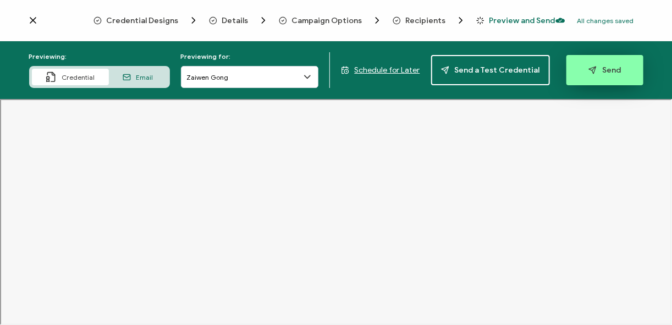
click at [502, 70] on span "Send" at bounding box center [604, 70] width 32 height 8
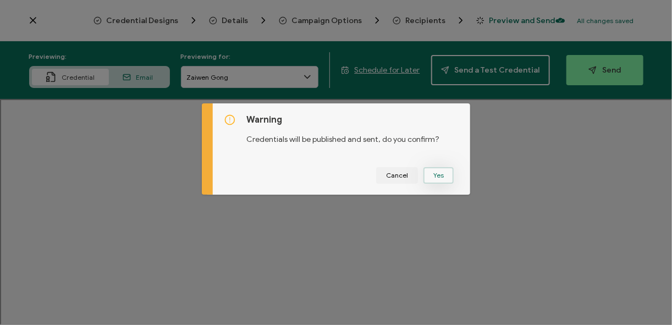
click at [433, 178] on button "Yes" at bounding box center [438, 175] width 30 height 16
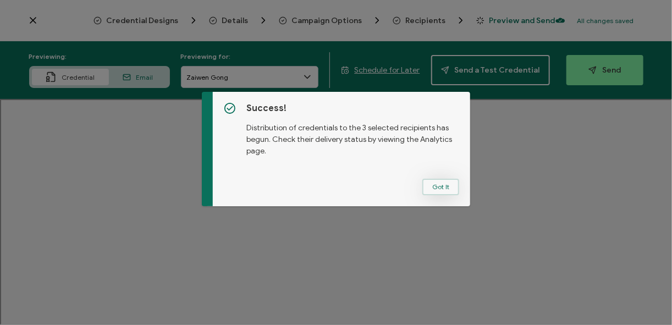
click at [443, 188] on button "Got It" at bounding box center [440, 187] width 37 height 16
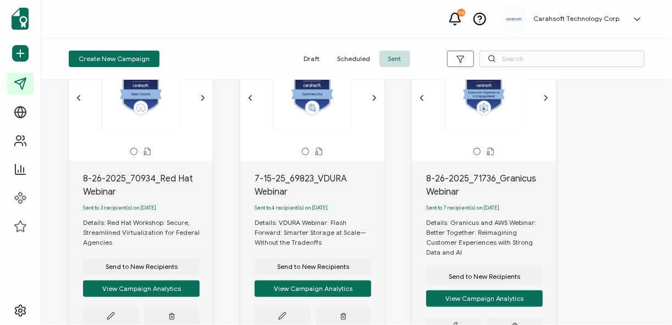
scroll to position [396, 0]
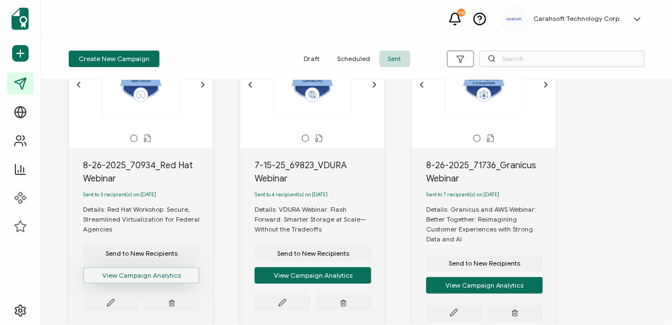
click at [136, 282] on button "View Campaign Analytics" at bounding box center [141, 275] width 117 height 16
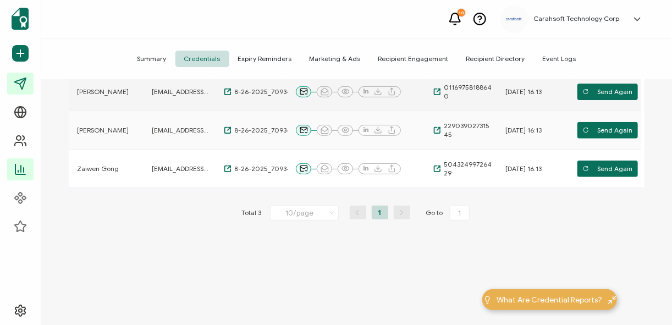
scroll to position [36, 0]
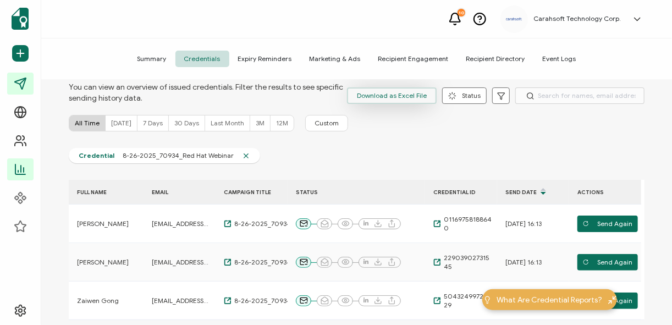
click at [407, 101] on span "Download as Excel File" at bounding box center [392, 95] width 70 height 16
